Goal: Transaction & Acquisition: Purchase product/service

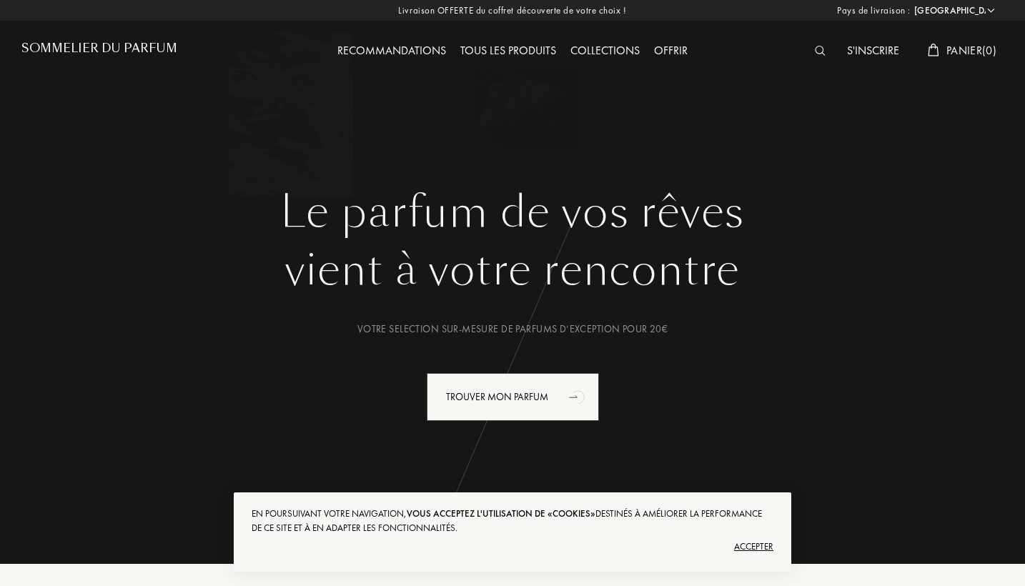
select select "FR"
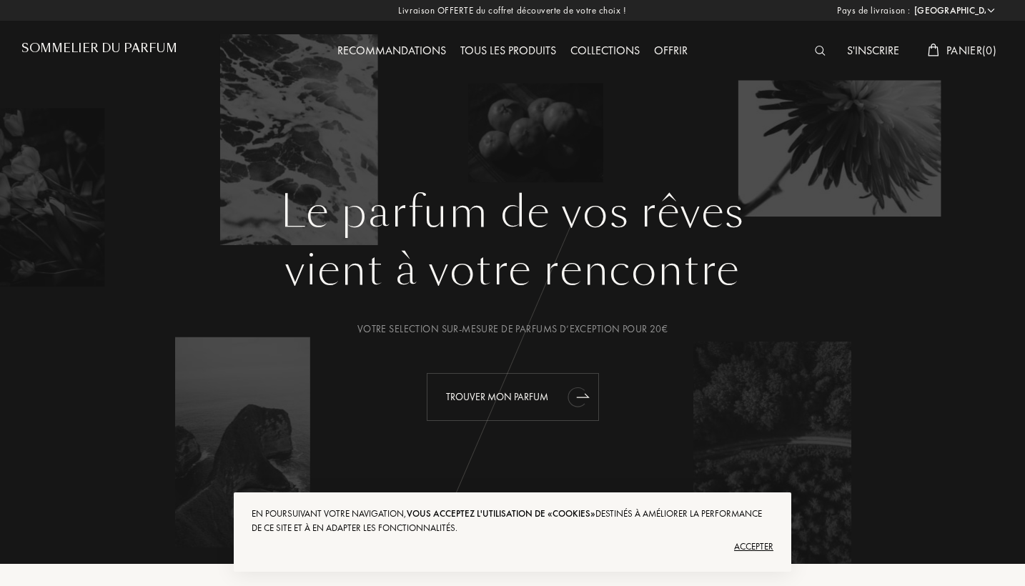
click at [525, 399] on div "Trouver mon parfum" at bounding box center [513, 397] width 172 height 48
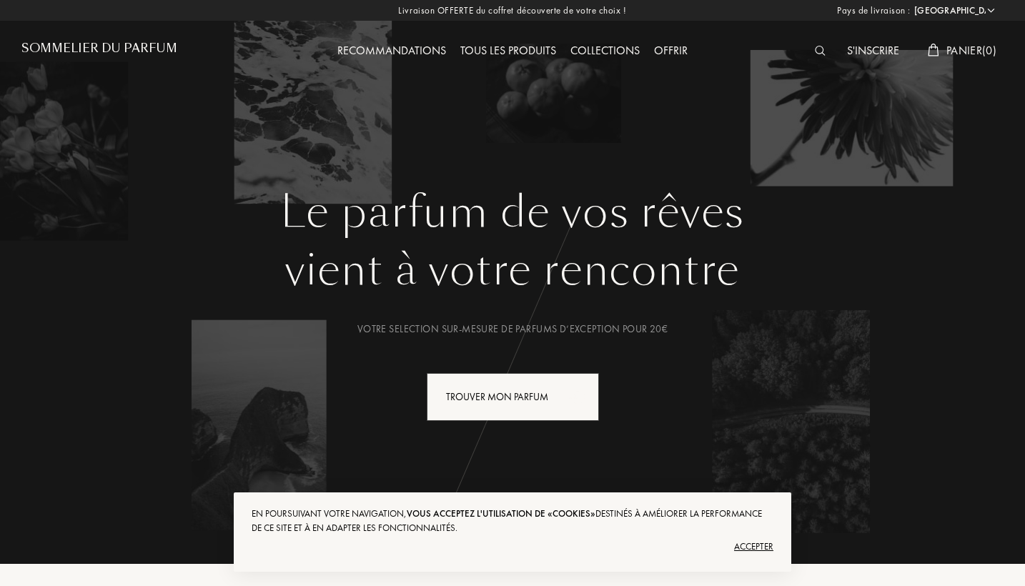
click at [818, 56] on img at bounding box center [820, 51] width 11 height 10
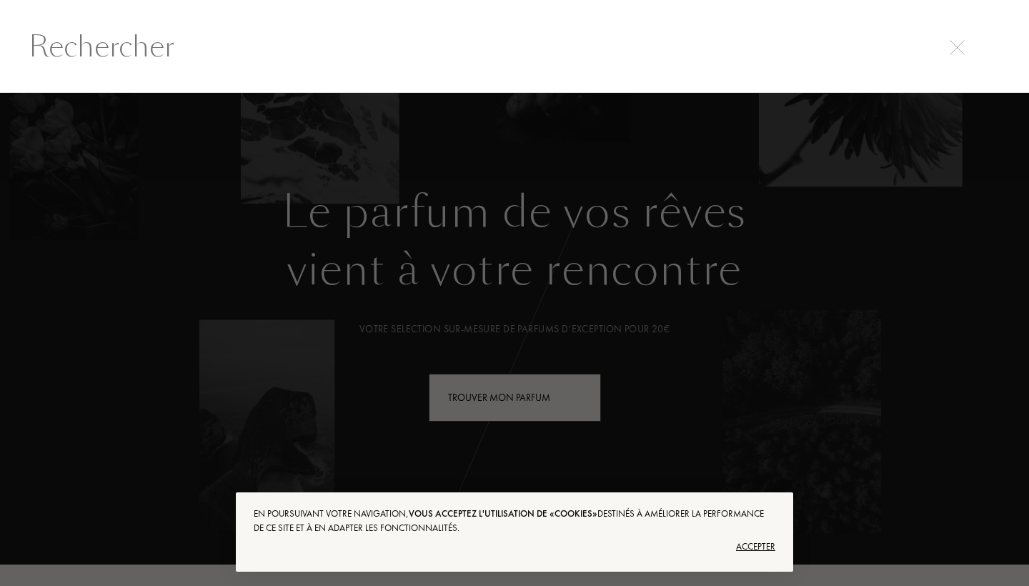
click at [961, 54] on img at bounding box center [957, 47] width 15 height 15
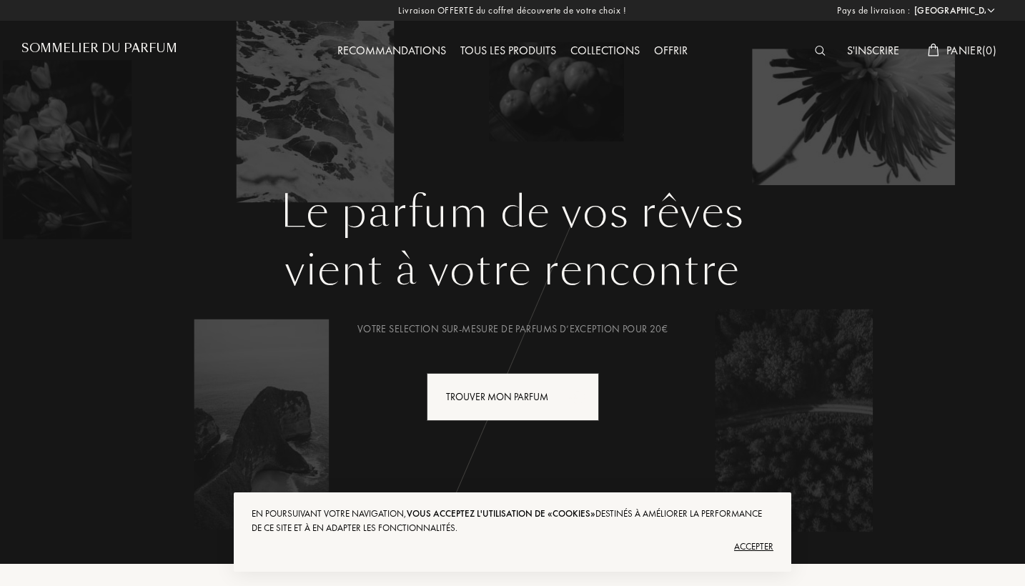
click at [821, 52] on img at bounding box center [820, 51] width 11 height 10
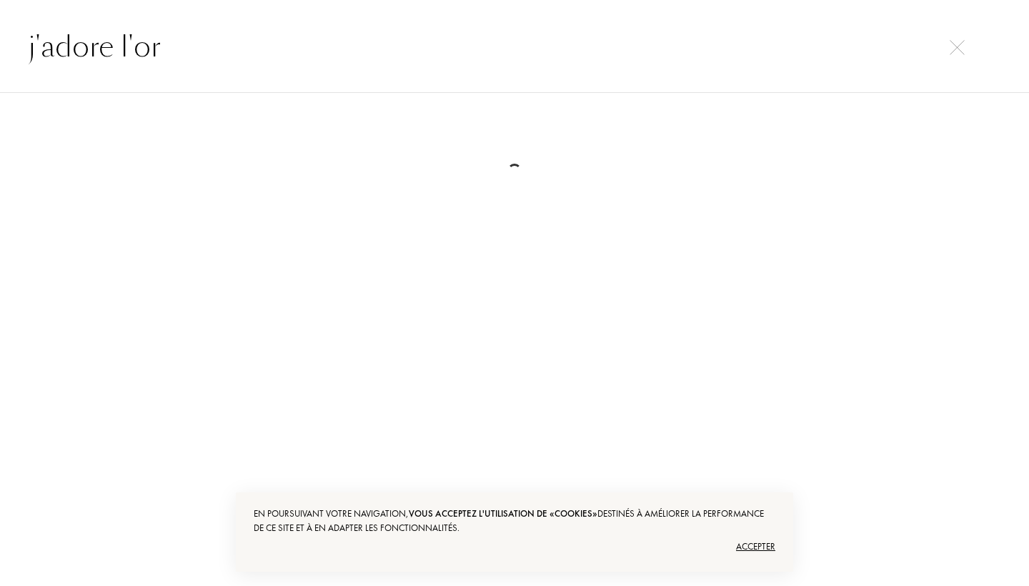
type input "j'adore l'or"
click at [753, 554] on div "Accepter" at bounding box center [515, 546] width 522 height 23
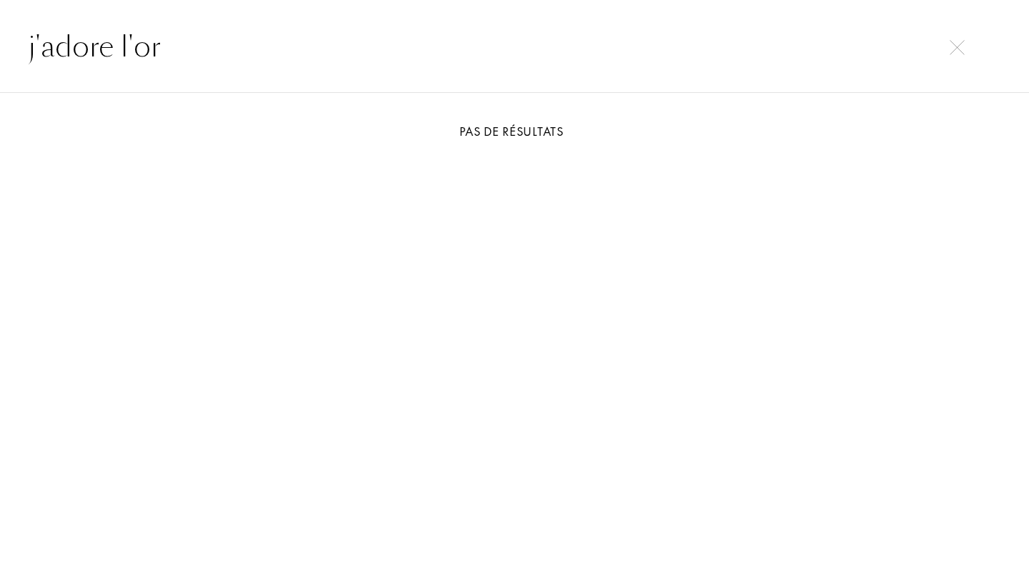
click at [934, 53] on input "j'adore l'or" at bounding box center [514, 46] width 1029 height 43
click at [956, 54] on img at bounding box center [957, 47] width 15 height 15
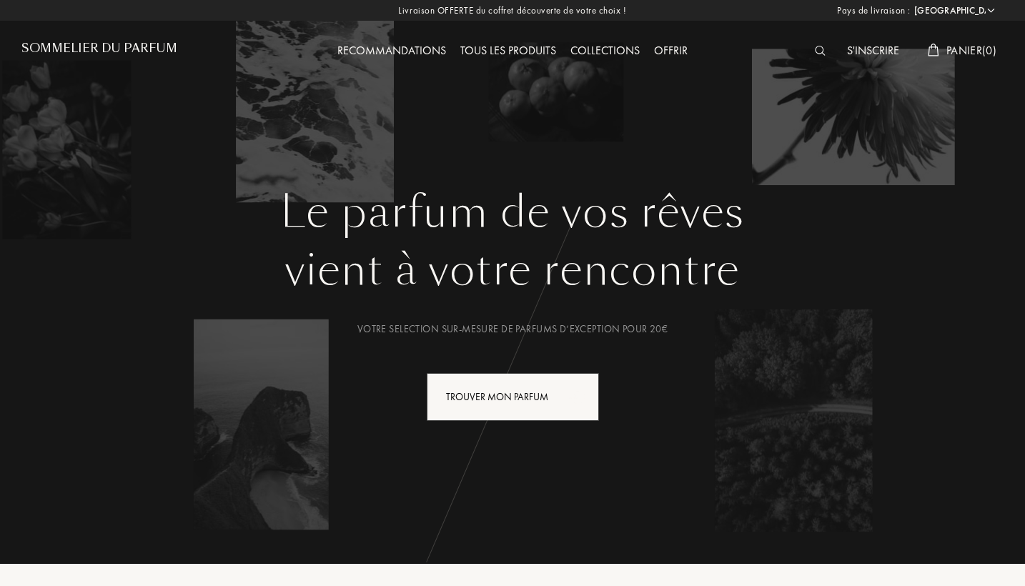
click at [818, 50] on img at bounding box center [820, 51] width 11 height 10
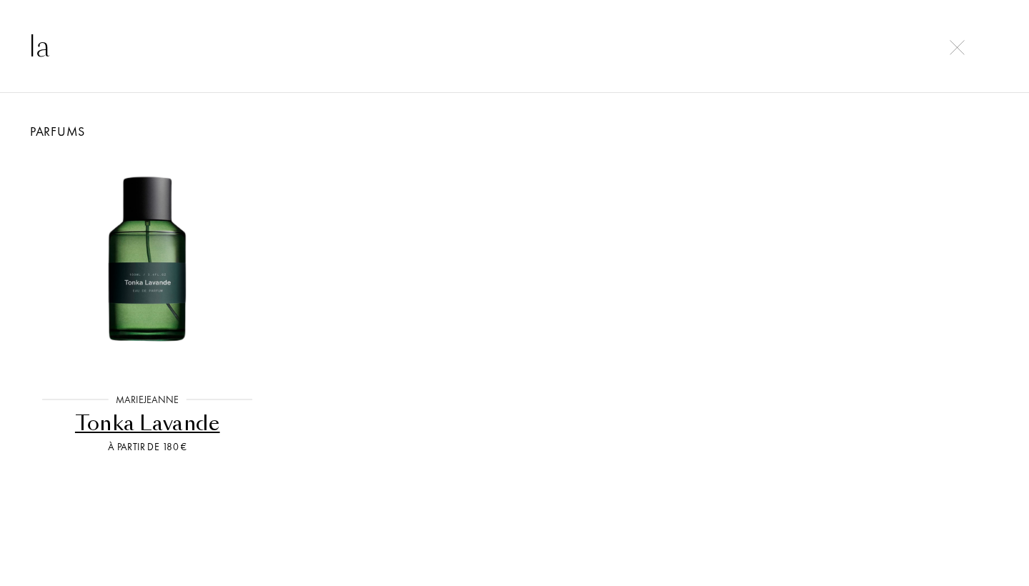
type input "l"
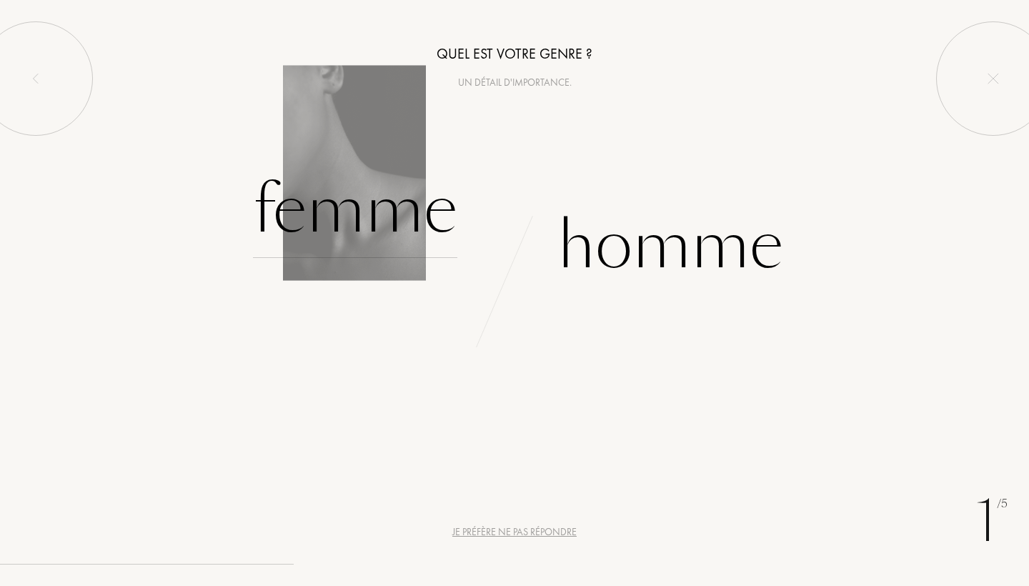
click at [372, 223] on div "Femme" at bounding box center [355, 210] width 204 height 96
